Goal: Book appointment/travel/reservation

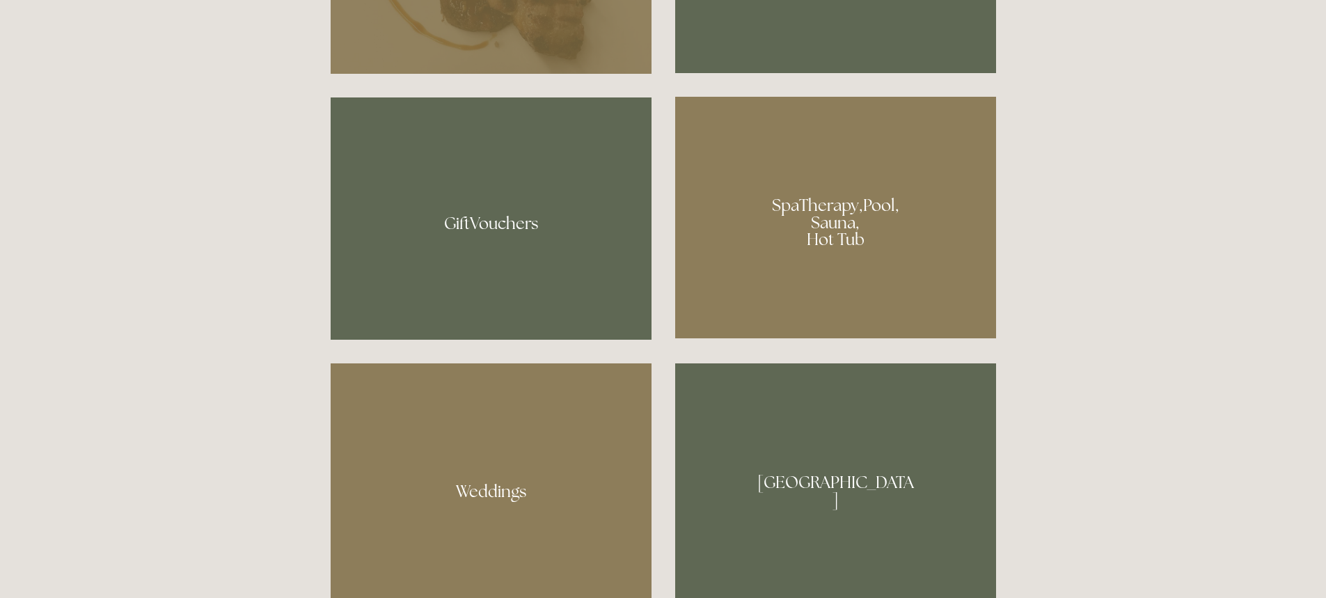
scroll to position [1136, 0]
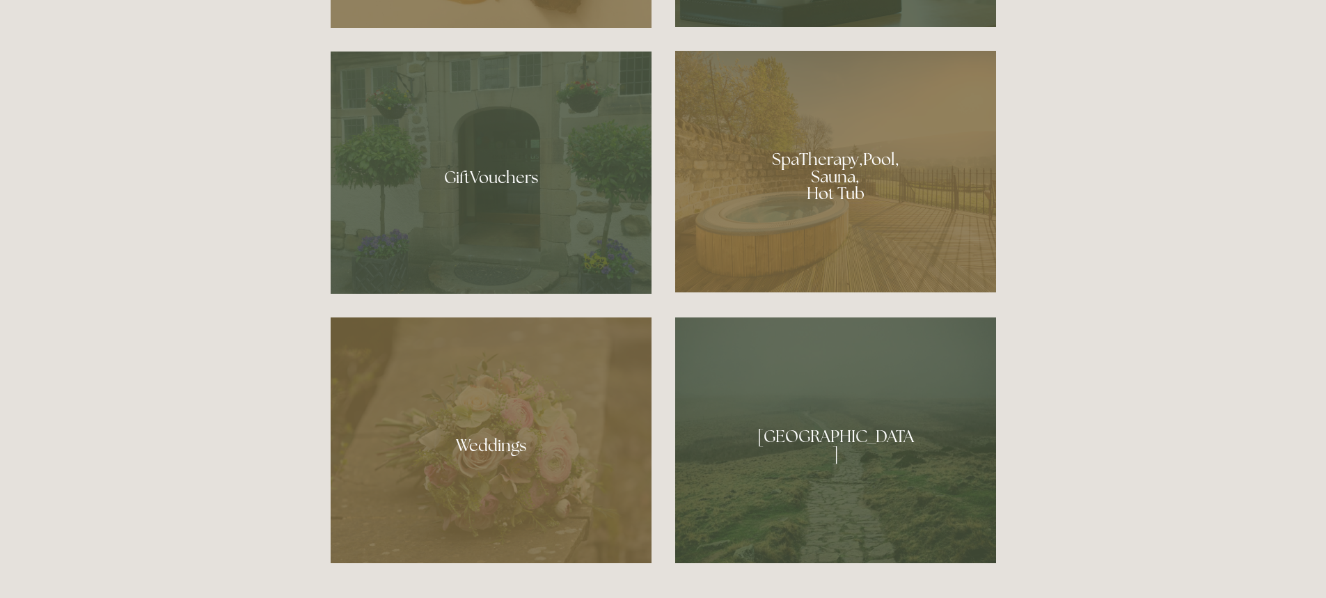
click at [896, 170] on div at bounding box center [835, 172] width 321 height 242
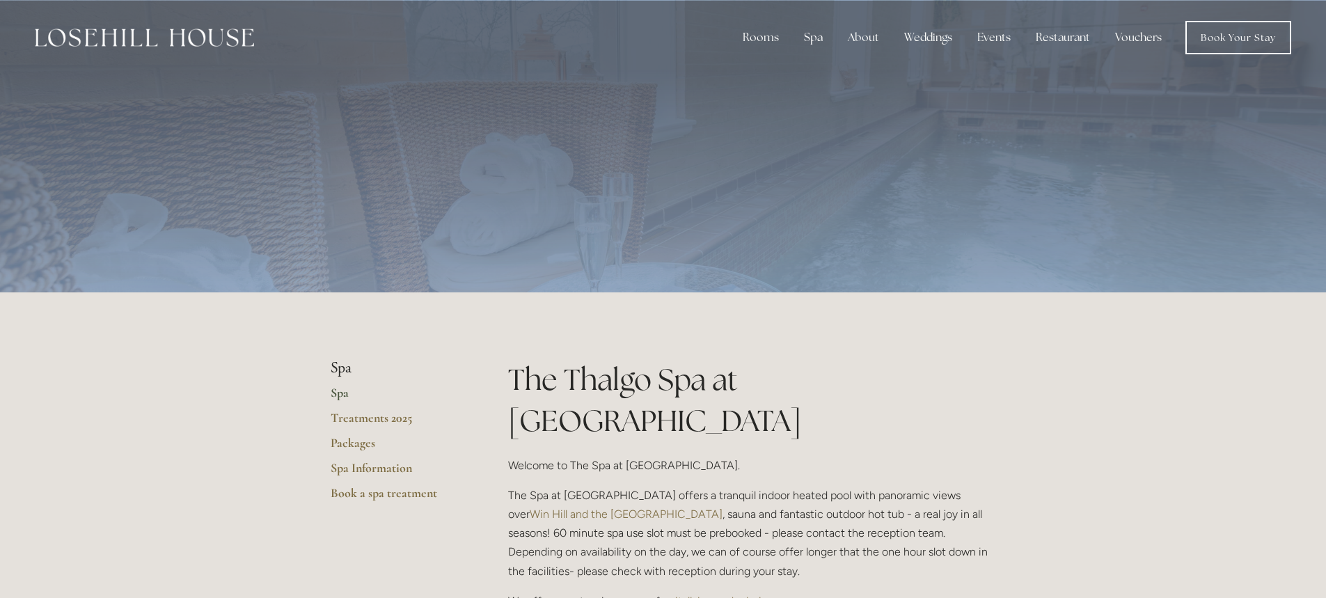
drag, startPoint x: 1324, startPoint y: 115, endPoint x: 1327, endPoint y: 123, distance: 8.8
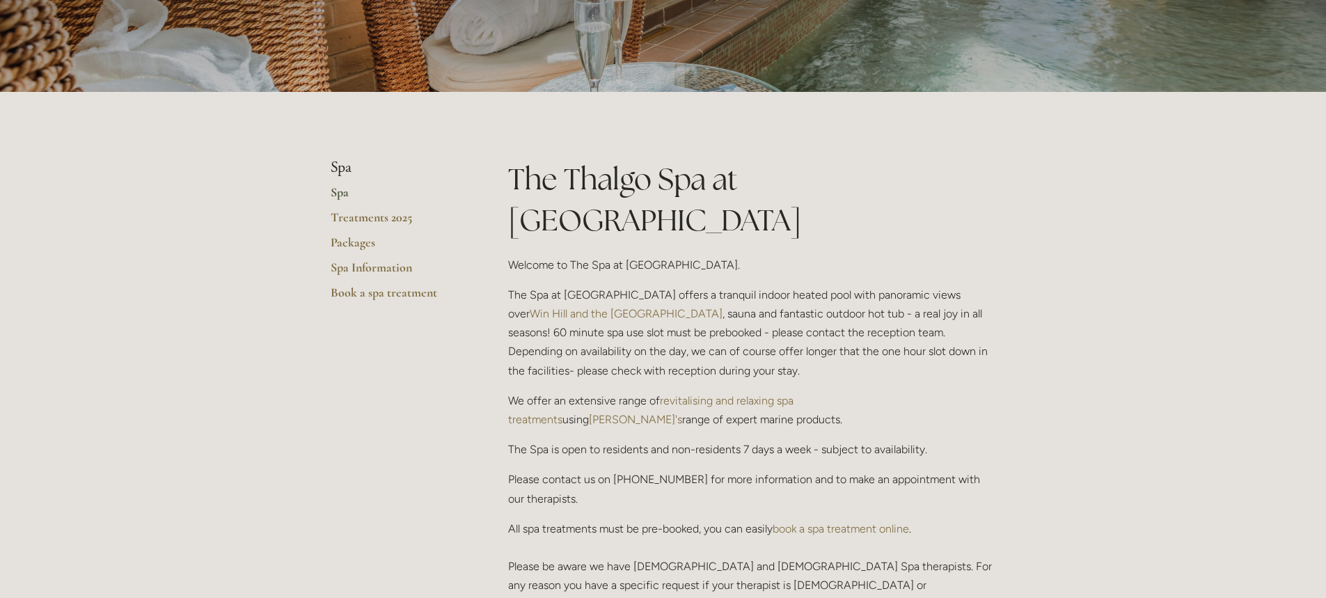
scroll to position [177, 0]
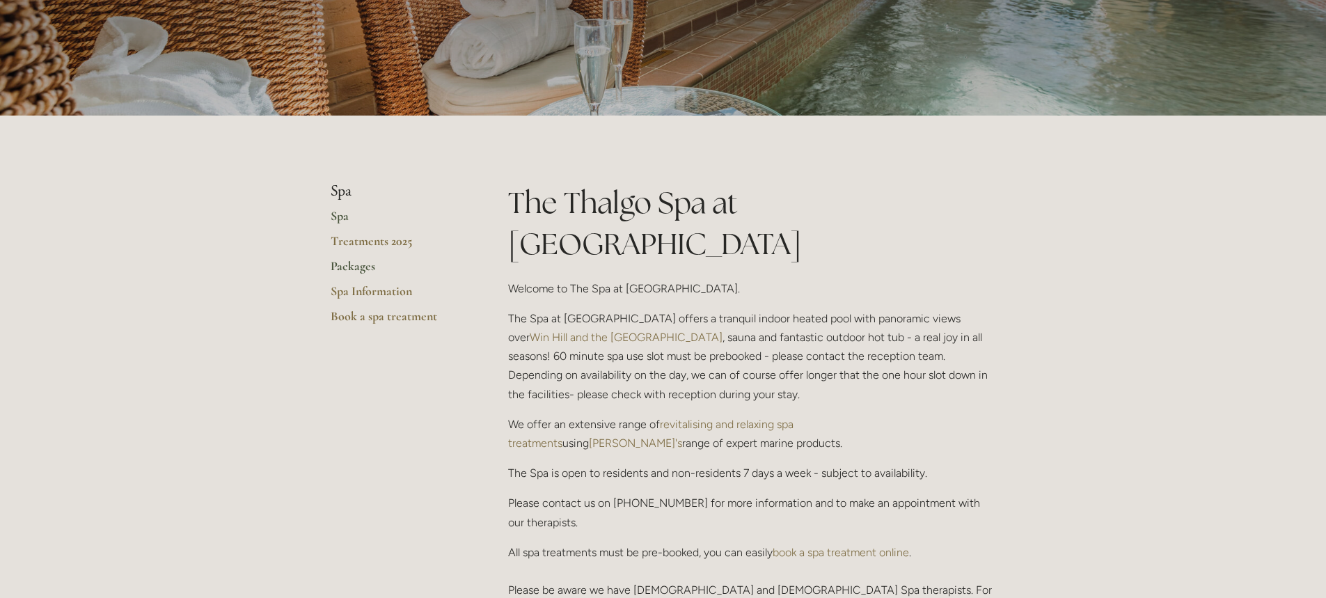
click at [345, 269] on link "Packages" at bounding box center [397, 270] width 133 height 25
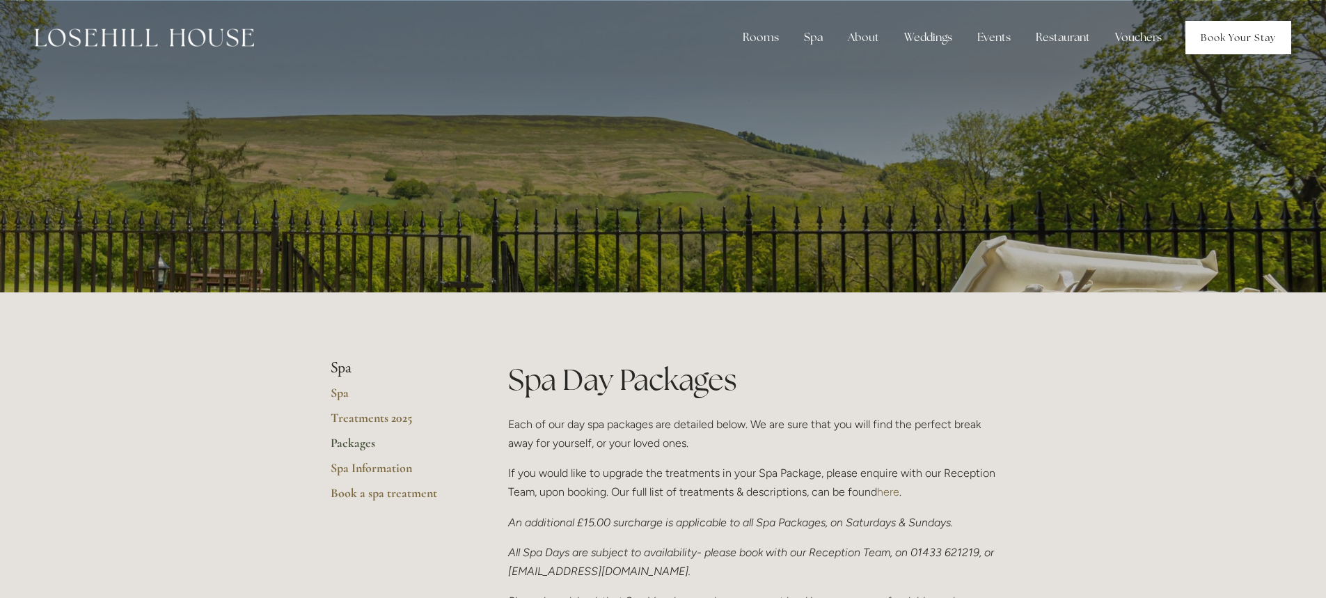
click at [1208, 44] on link "Book Your Stay" at bounding box center [1238, 37] width 106 height 33
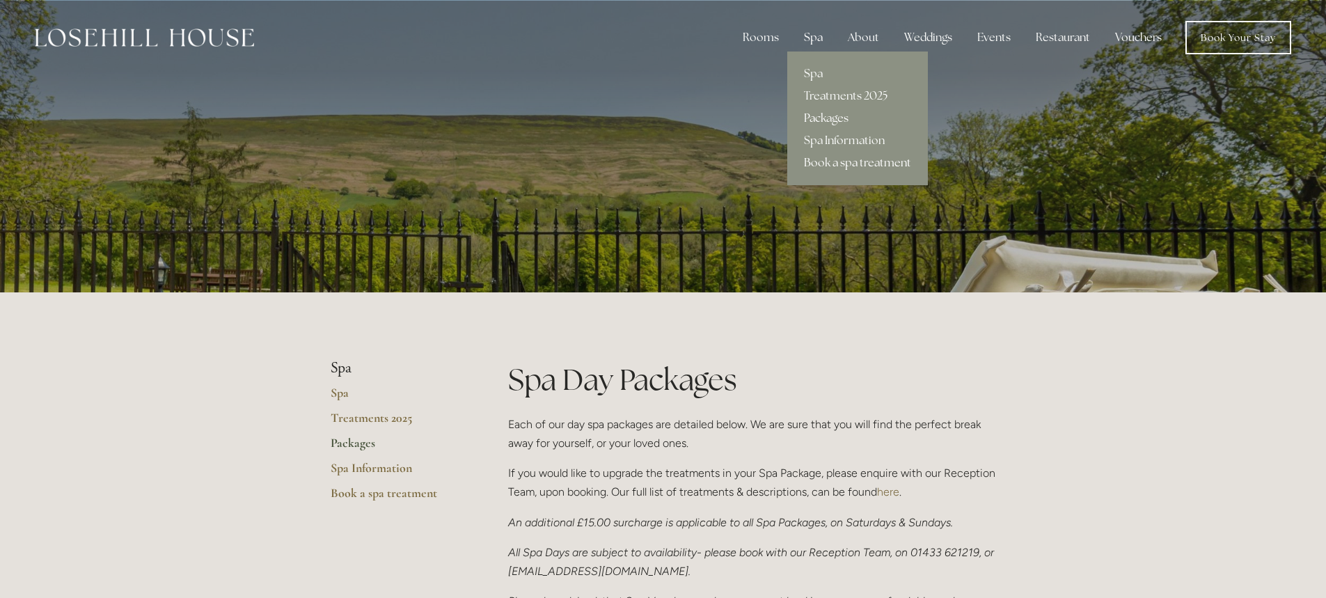
click at [833, 162] on link "Book a spa treatment" at bounding box center [857, 163] width 141 height 22
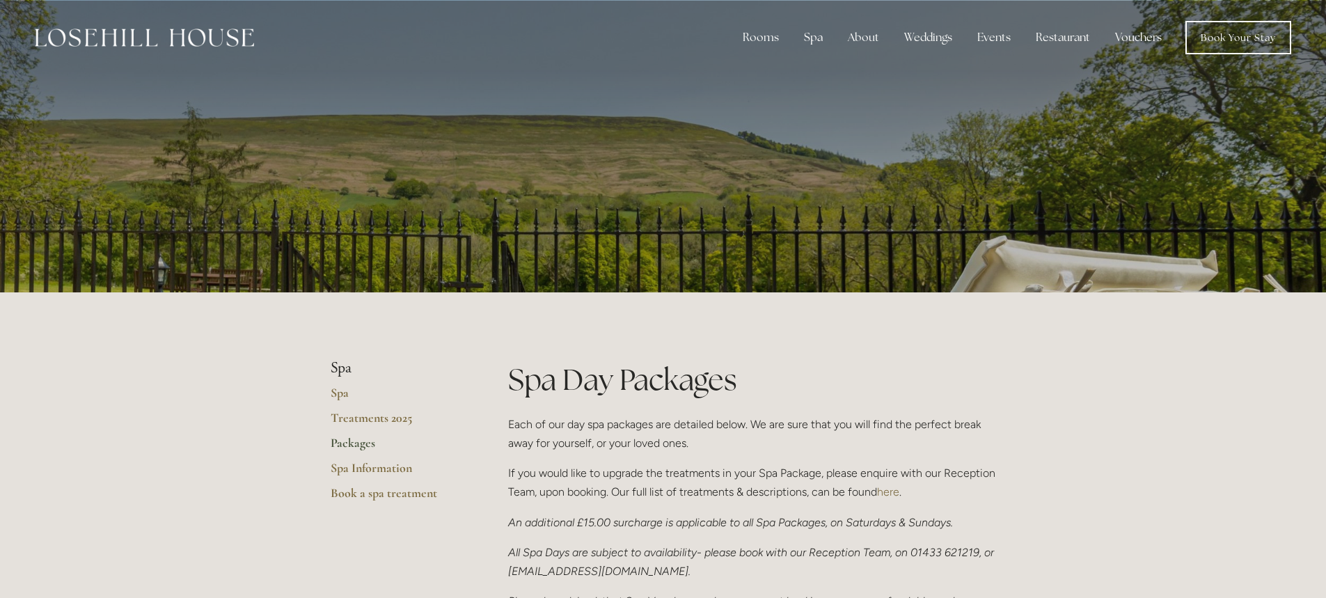
click at [814, 52] on nav "Rooms Rooms Your Stay Book a stay Offers Spa Spa" at bounding box center [772, 37] width 1037 height 33
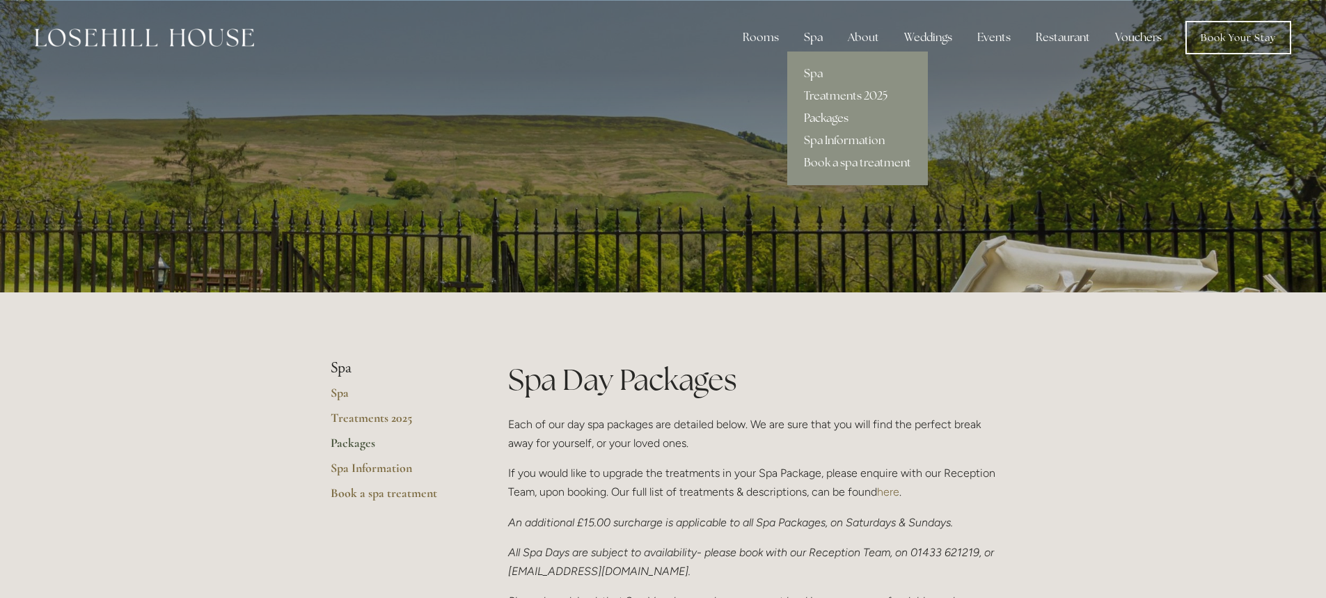
click at [814, 44] on div "Spa" at bounding box center [813, 38] width 41 height 28
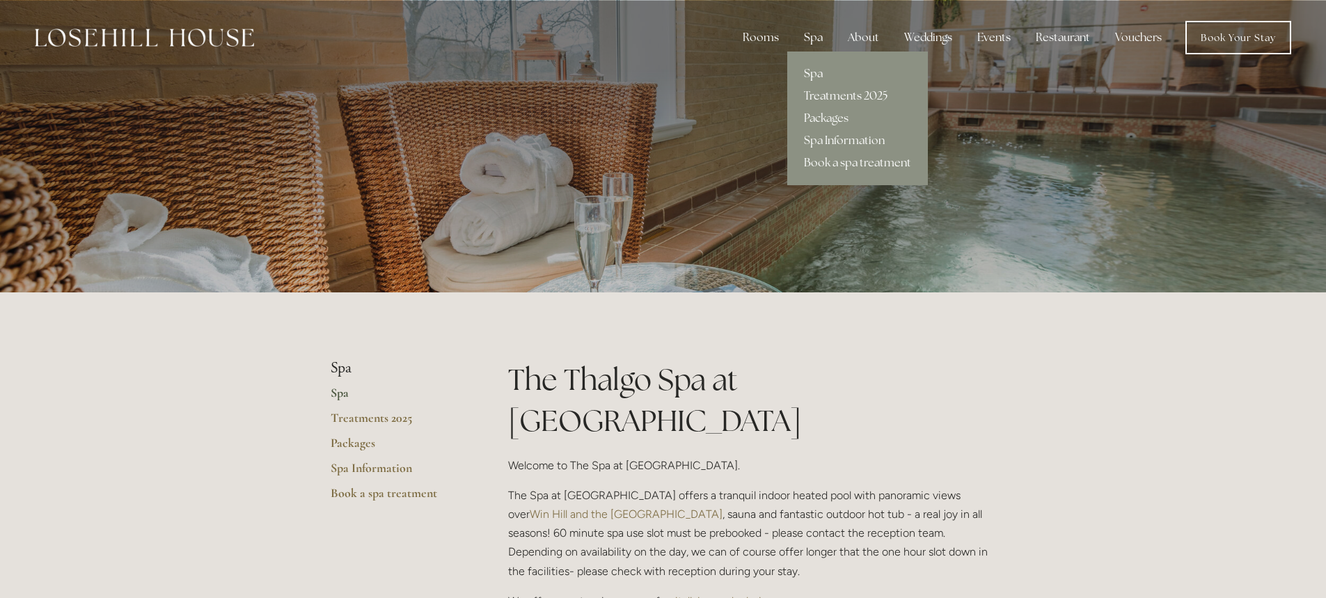
click at [816, 95] on link "Treatments 2025" at bounding box center [857, 96] width 141 height 22
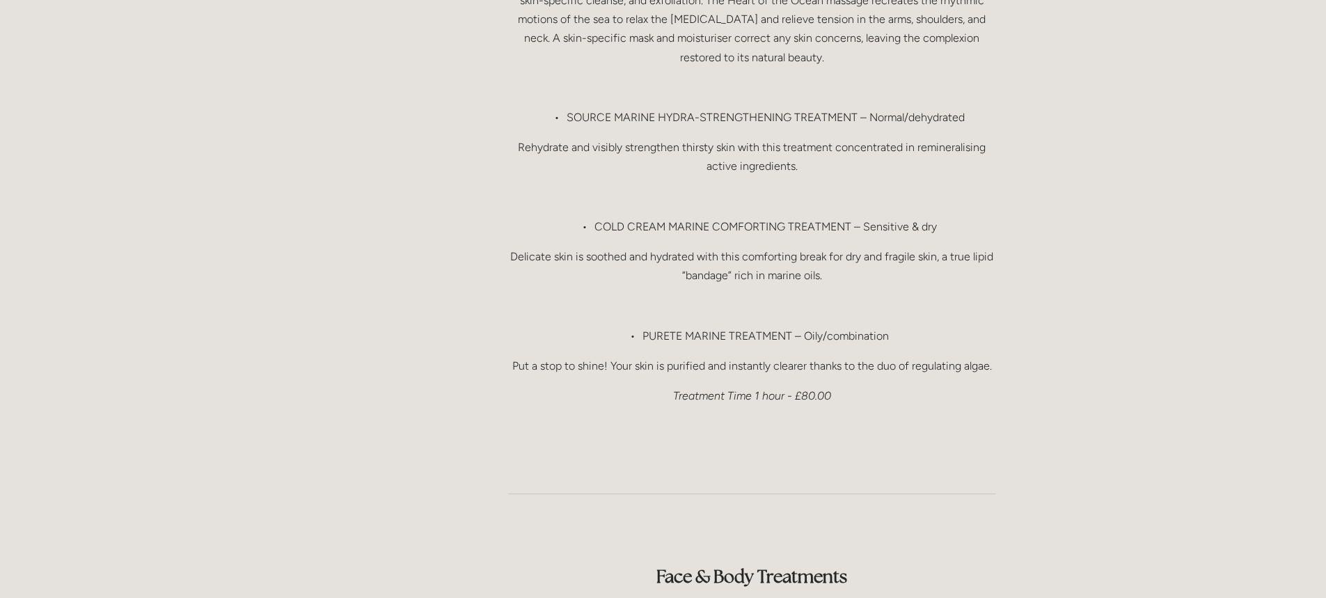
scroll to position [1327, 0]
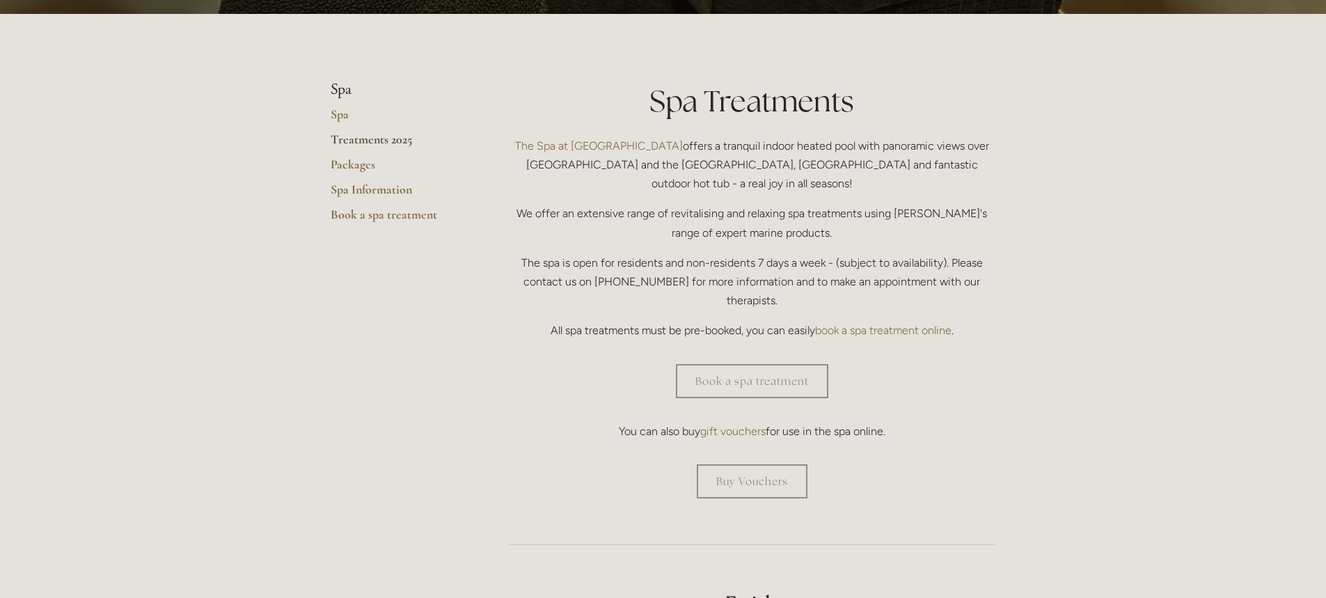
scroll to position [29, 0]
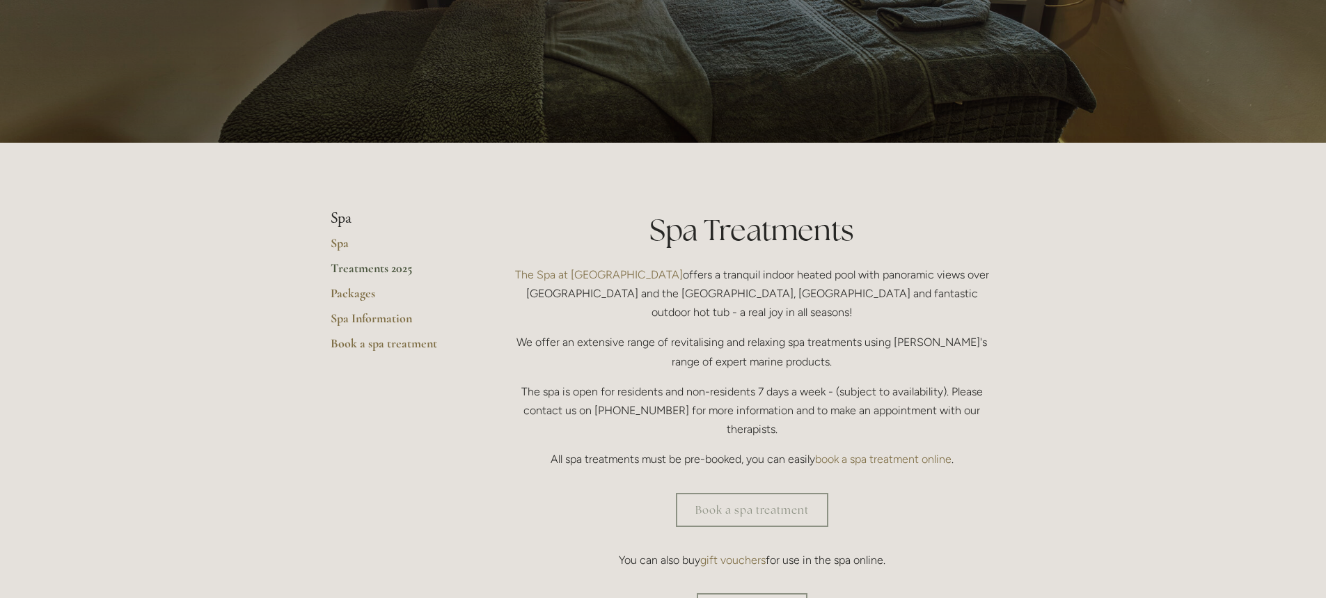
scroll to position [0, 0]
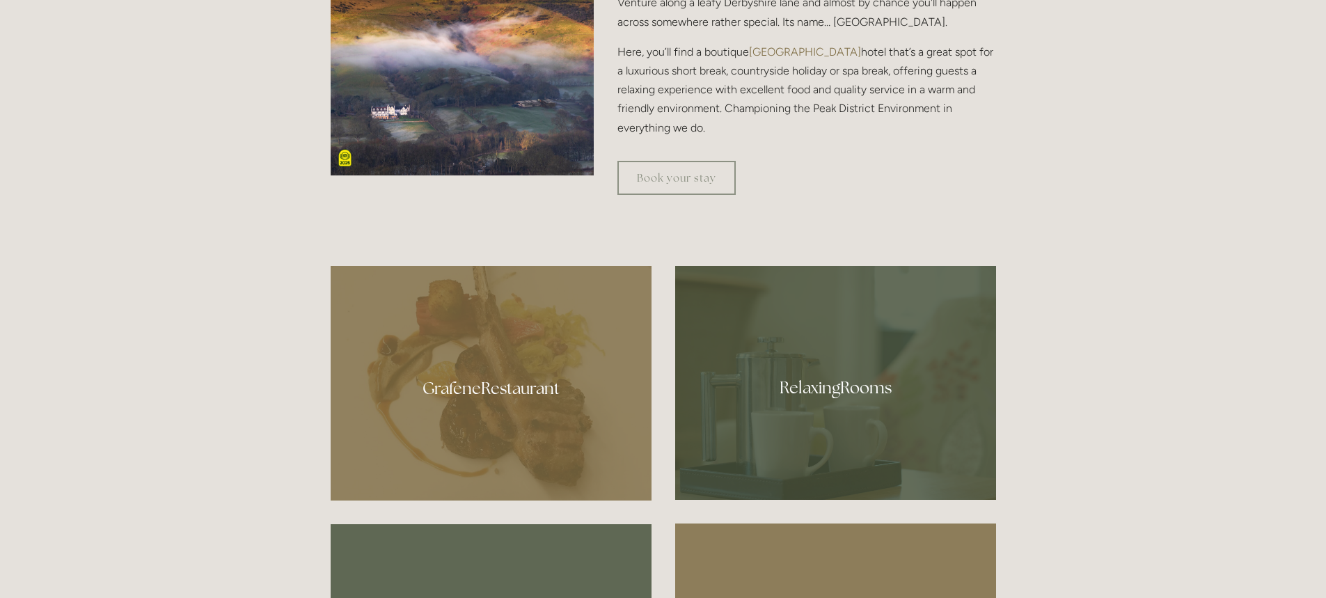
scroll to position [675, 0]
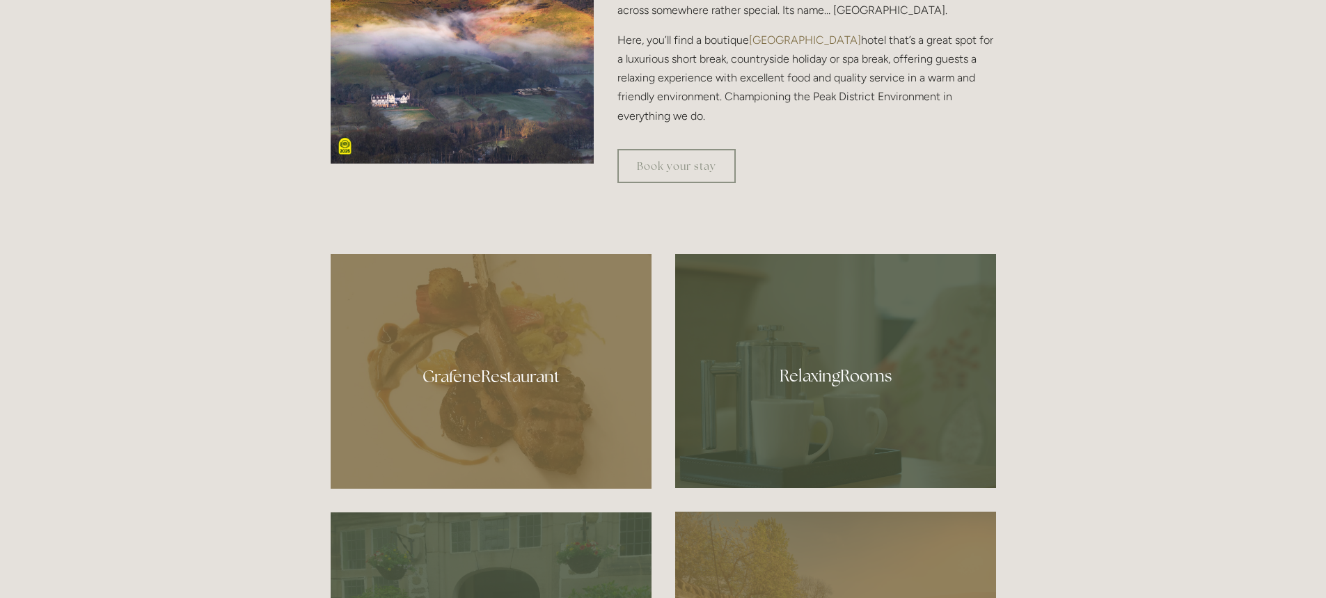
click at [818, 372] on div at bounding box center [835, 371] width 321 height 234
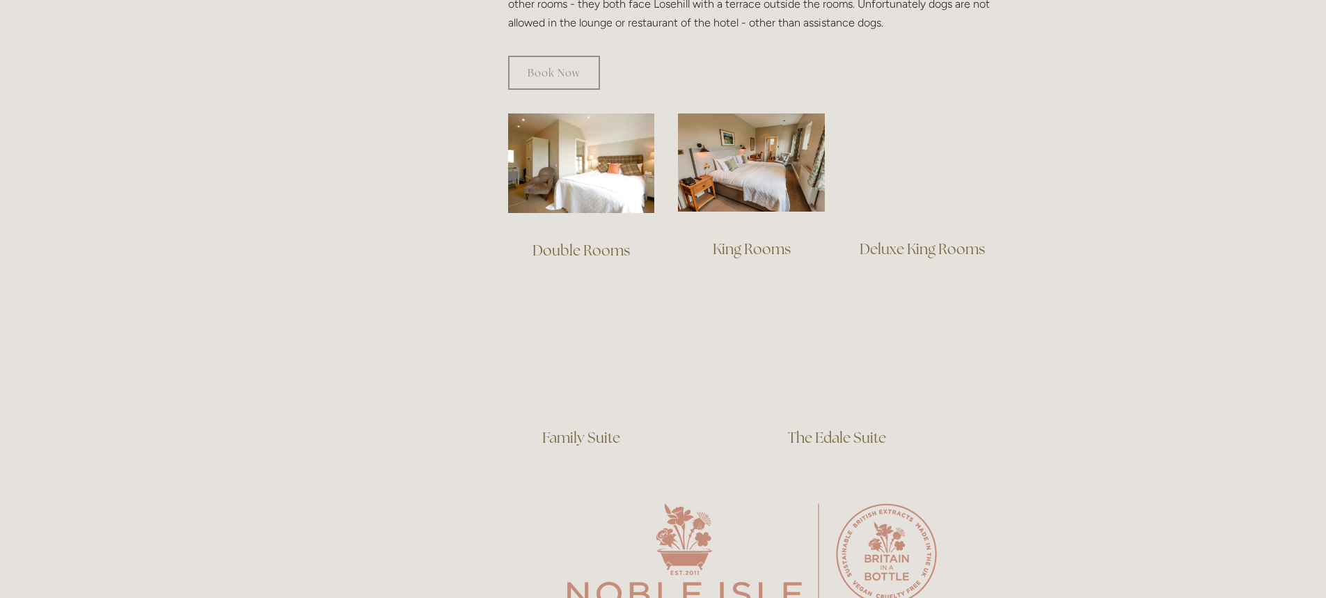
scroll to position [943, 0]
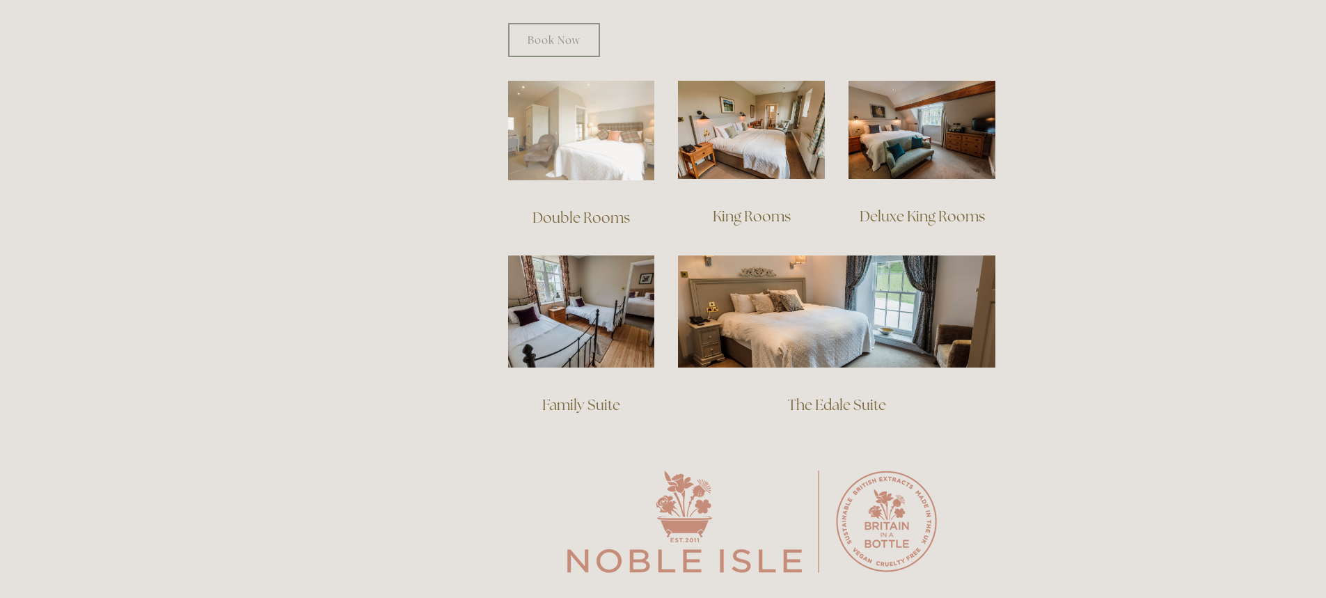
click at [592, 124] on img at bounding box center [581, 131] width 147 height 100
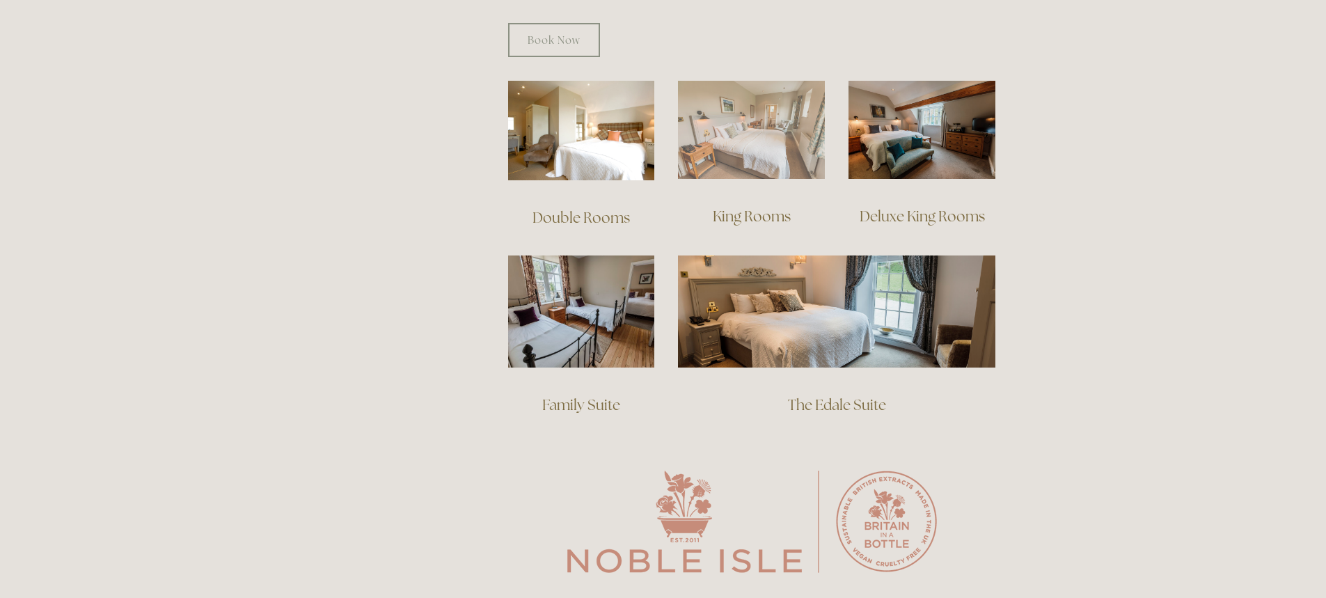
click at [719, 128] on img at bounding box center [751, 130] width 147 height 98
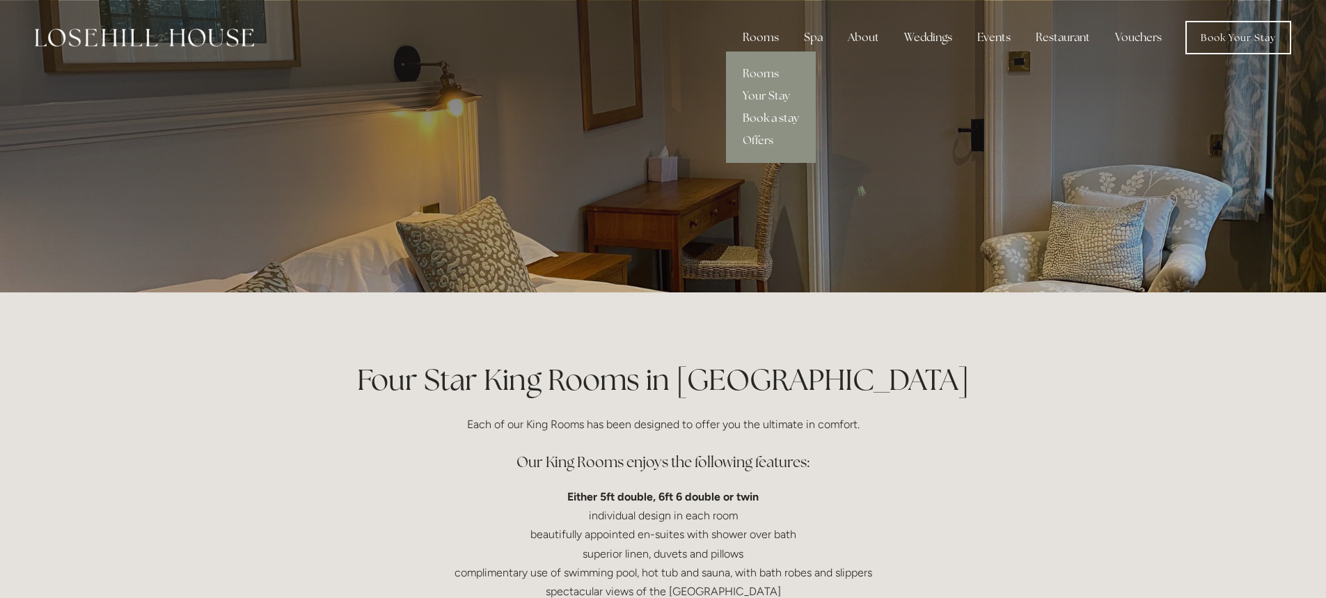
click at [768, 114] on link "Book a stay" at bounding box center [771, 118] width 90 height 22
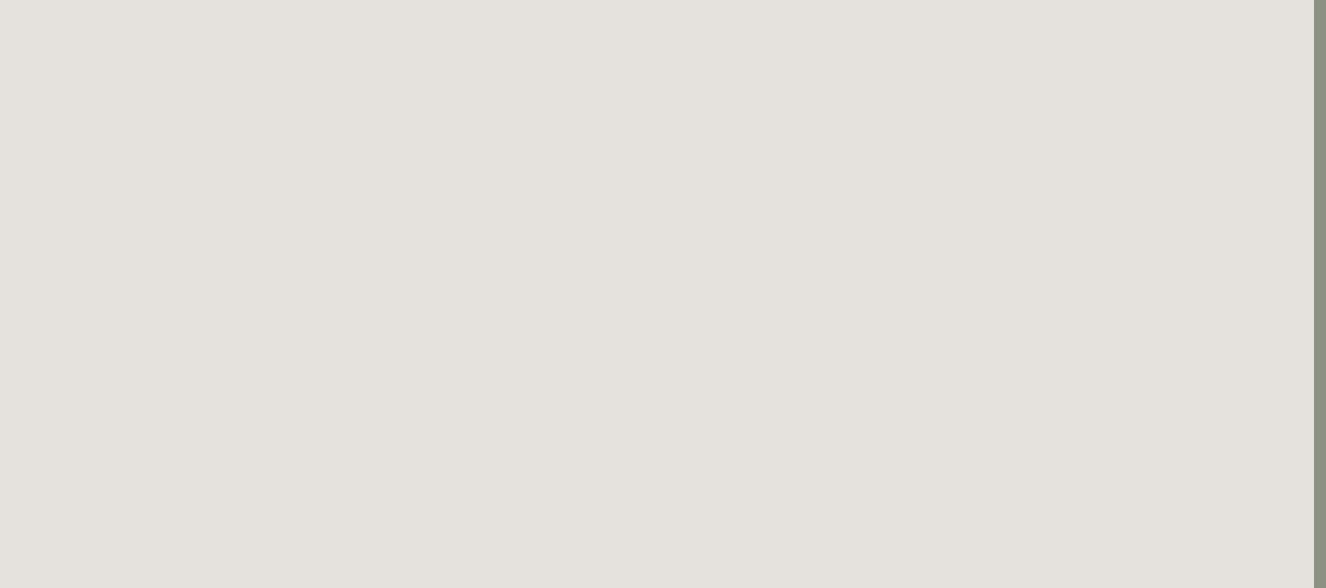
scroll to position [0, 12]
